Goal: Information Seeking & Learning: Learn about a topic

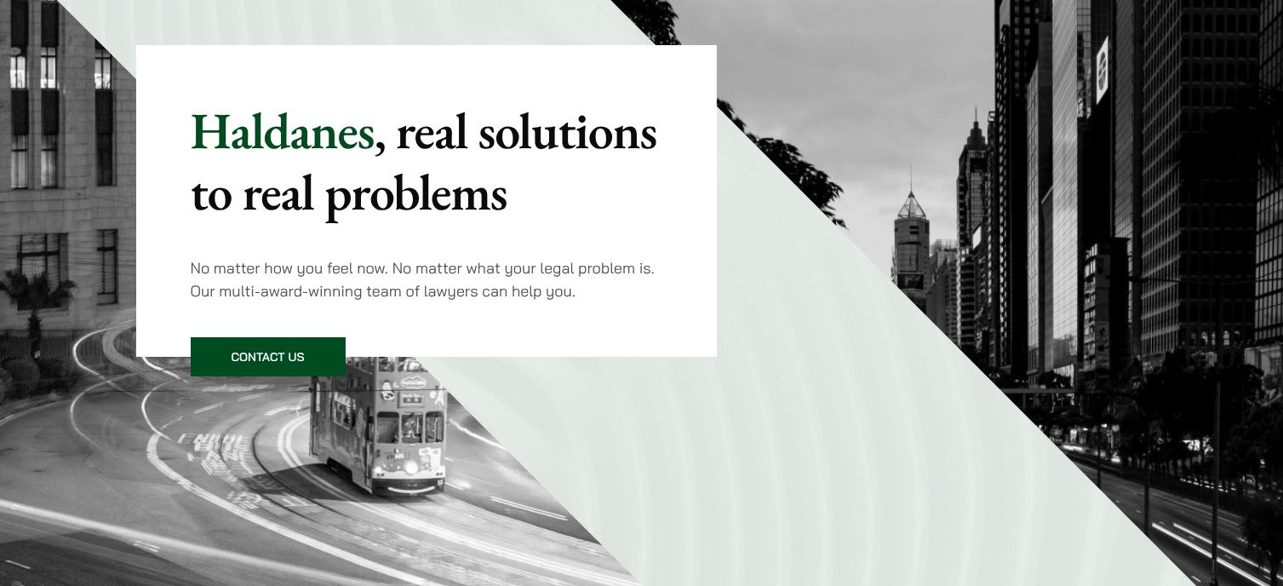
scroll to position [170, 0]
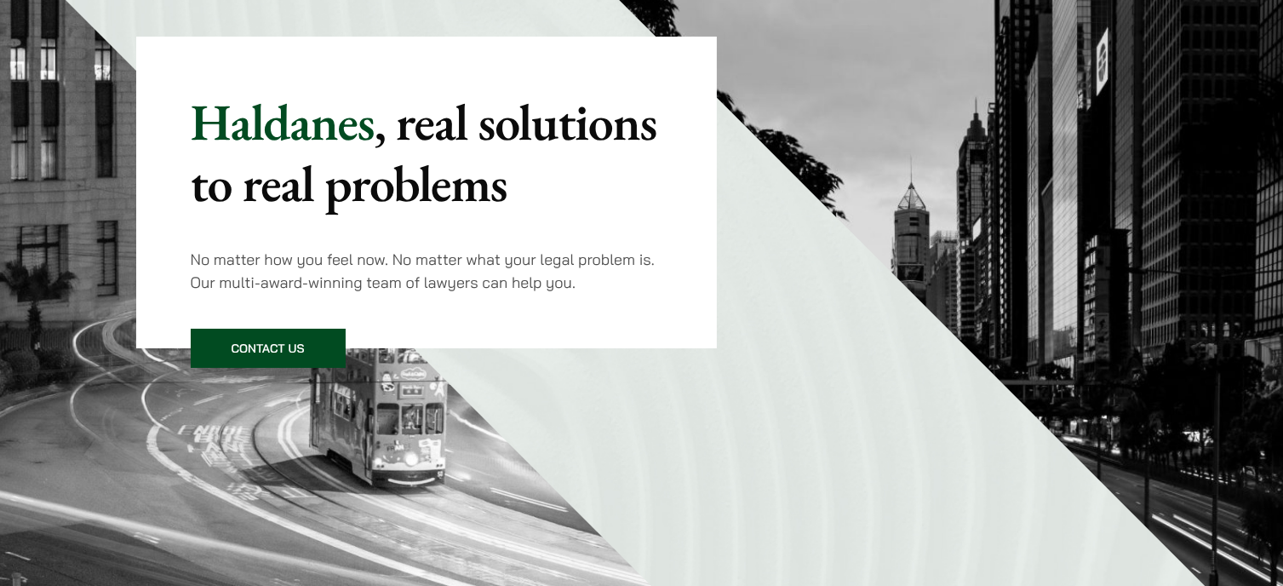
click at [255, 359] on link "Contact Us" at bounding box center [268, 348] width 155 height 39
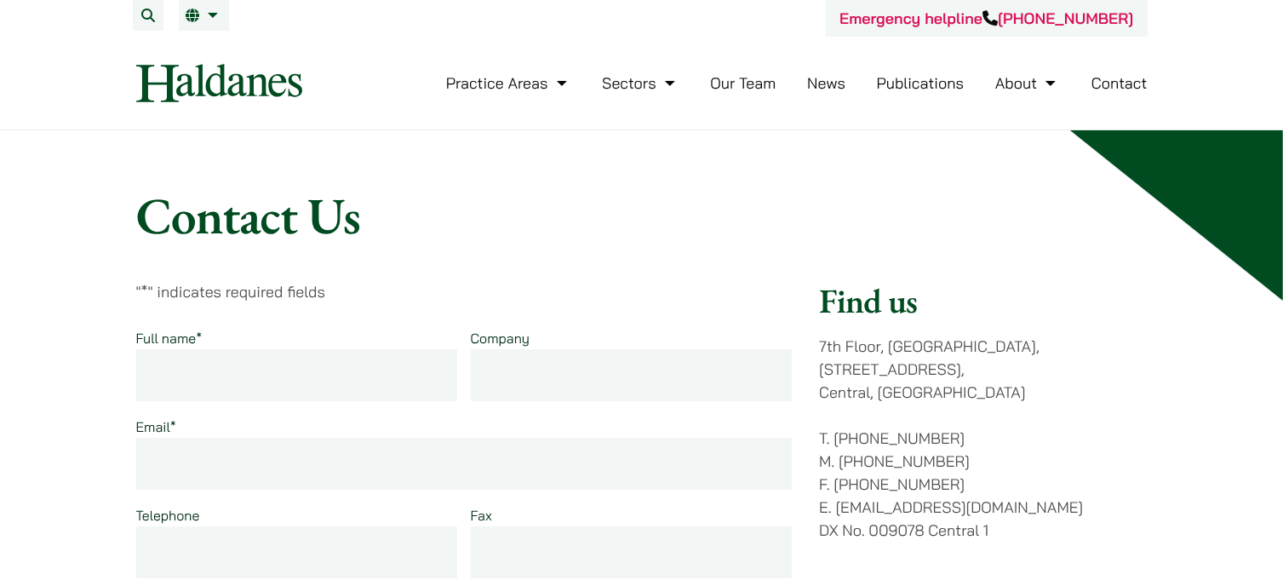
click at [742, 83] on link "Our Team" at bounding box center [743, 83] width 66 height 20
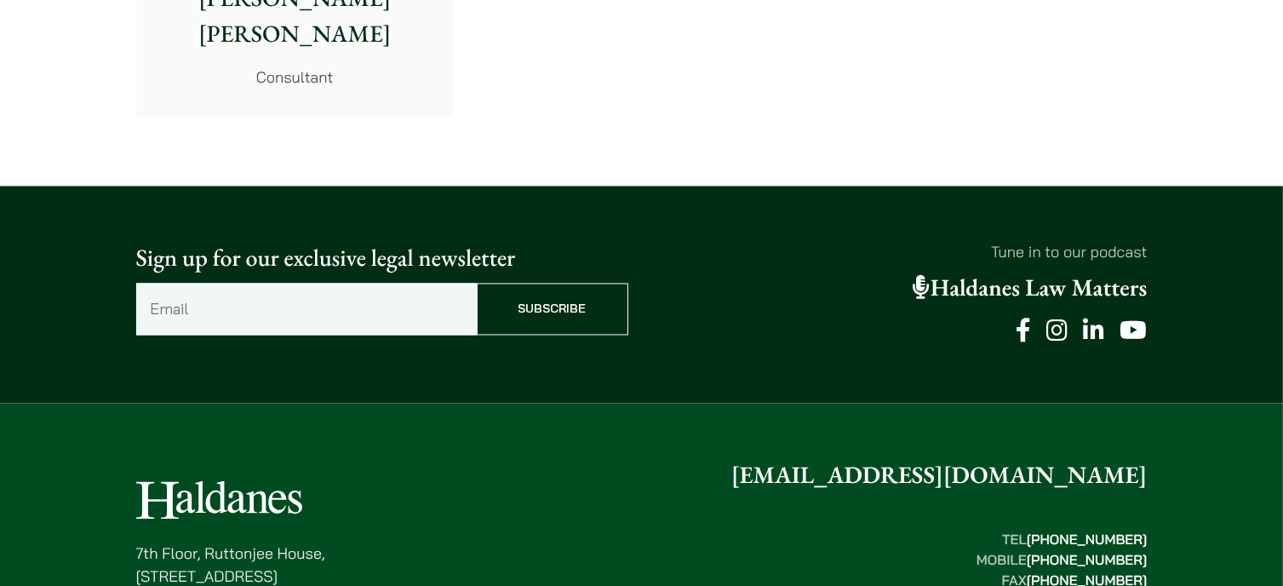
scroll to position [9651, 0]
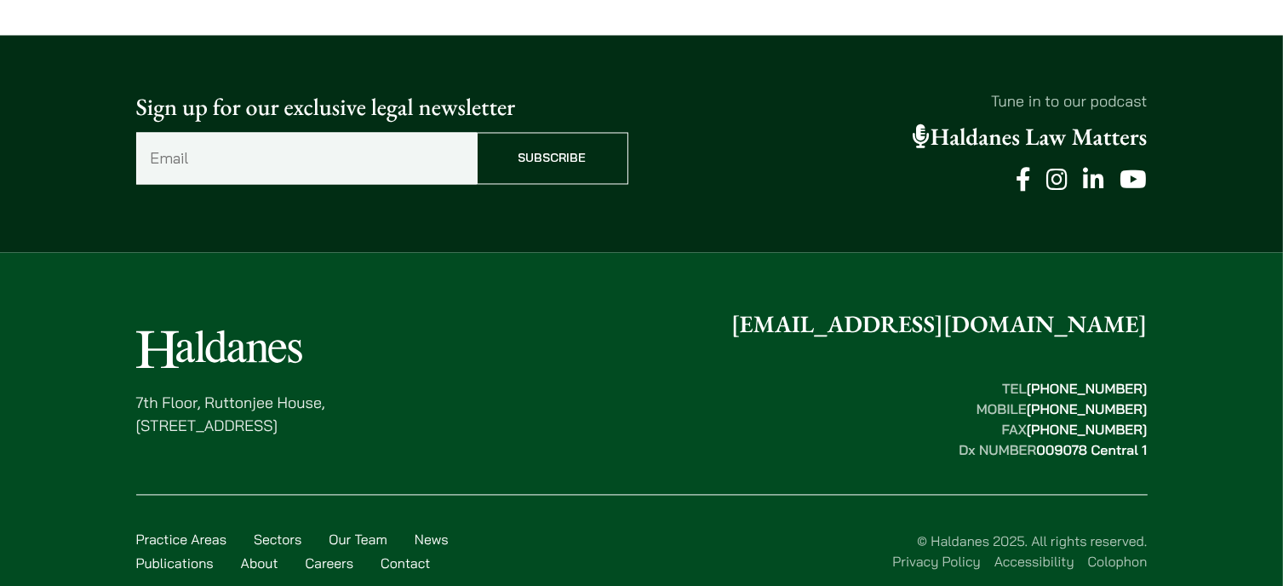
click at [281, 530] on link "Sectors" at bounding box center [278, 538] width 48 height 17
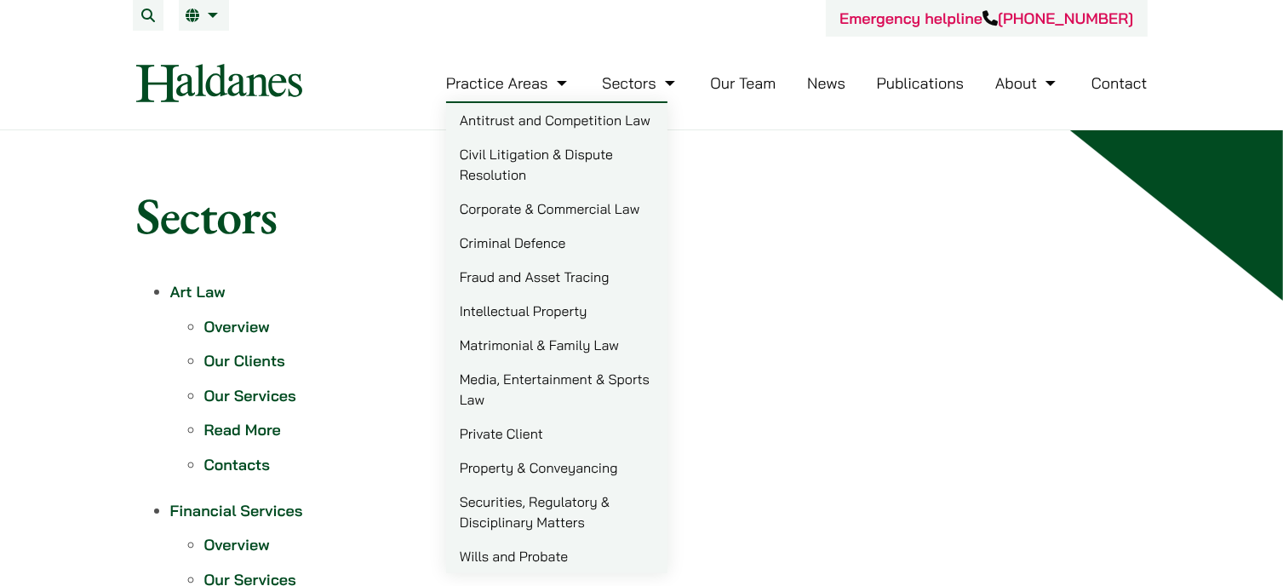
scroll to position [85, 0]
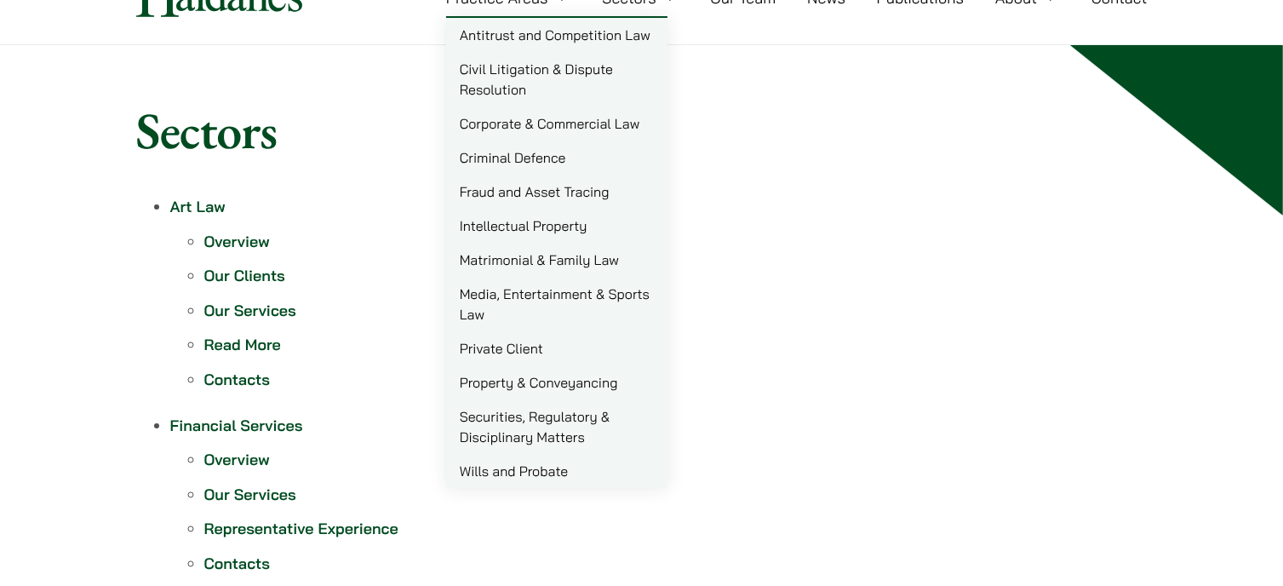
click at [531, 472] on link "Wills and Probate" at bounding box center [556, 471] width 221 height 34
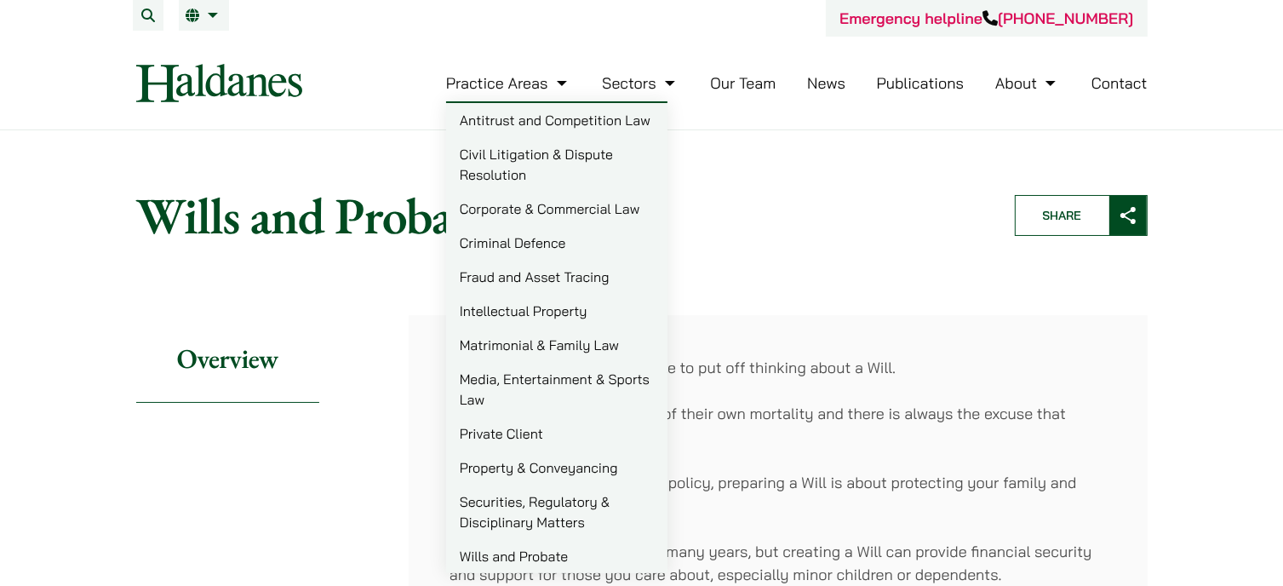
click at [551, 248] on link "Criminal Defence" at bounding box center [556, 243] width 221 height 34
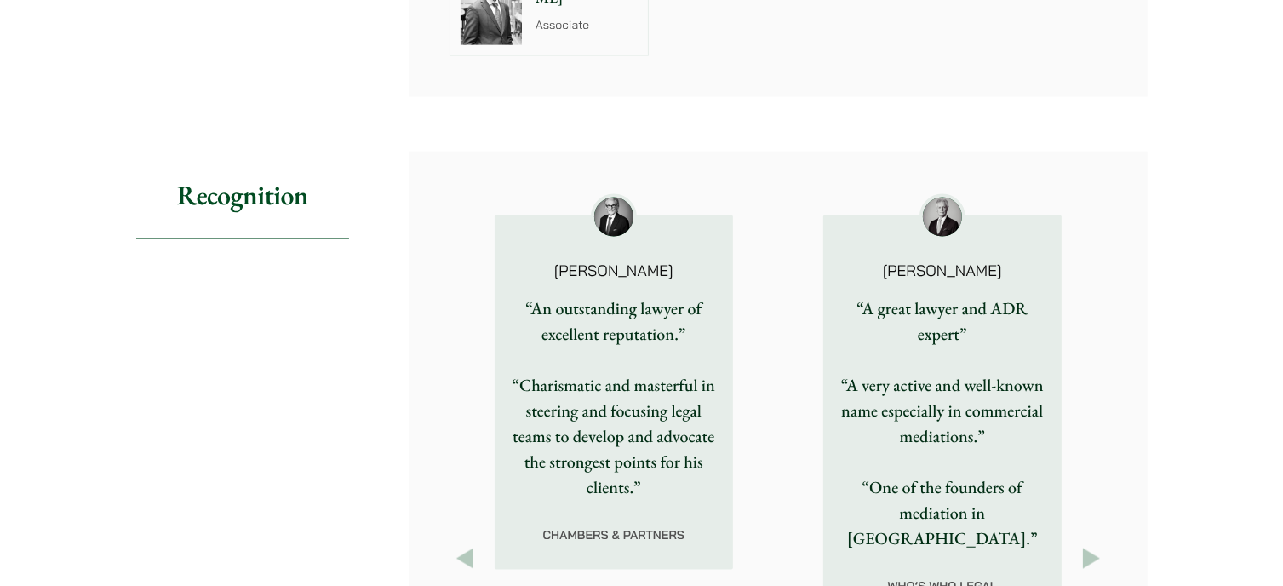
scroll to position [2553, 0]
